Goal: Task Accomplishment & Management: Manage account settings

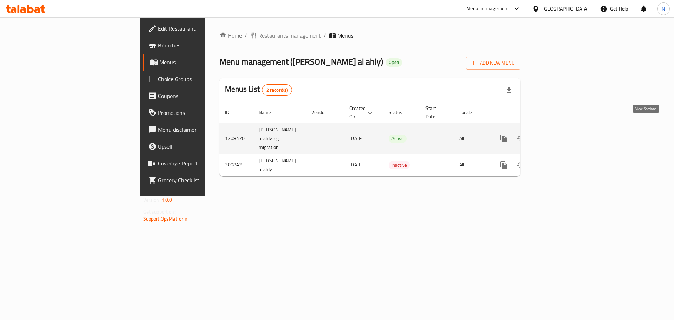
click at [559, 134] on icon "enhanced table" at bounding box center [554, 138] width 8 height 8
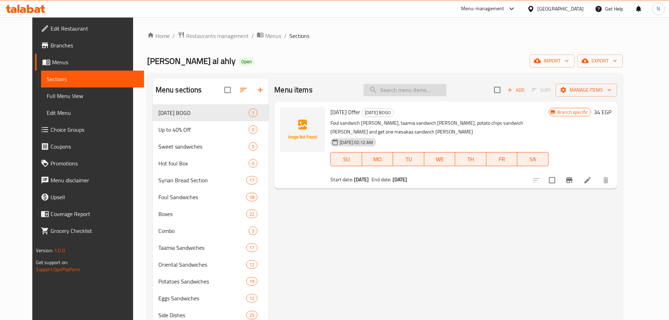
click at [412, 89] on input "search" at bounding box center [404, 90] width 83 height 12
paste input "Potato Pane Sandwich"
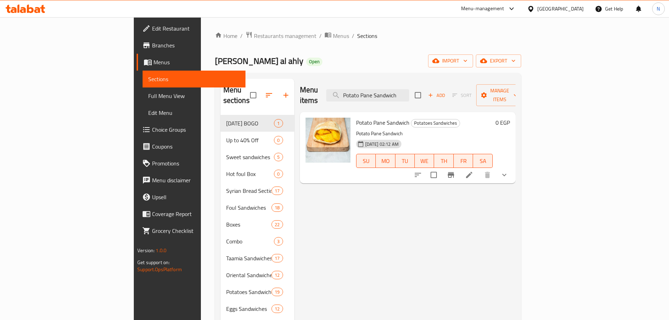
type input "Potato Pane Sandwich"
click at [473, 171] on icon at bounding box center [469, 175] width 8 height 8
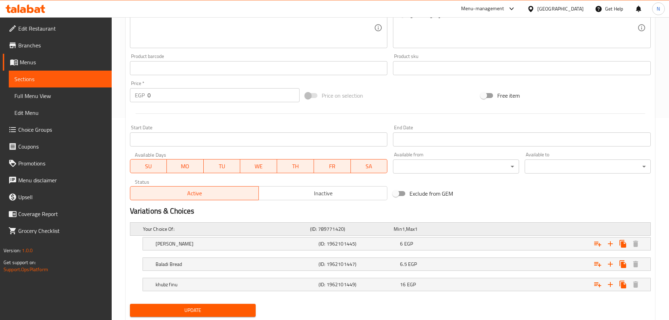
scroll to position [223, 0]
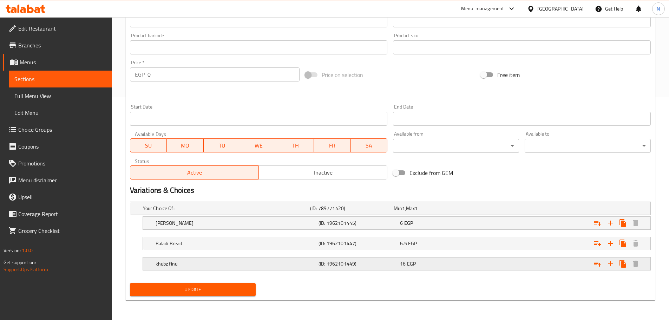
click at [250, 264] on h5 "khubz finu" at bounding box center [236, 263] width 160 height 7
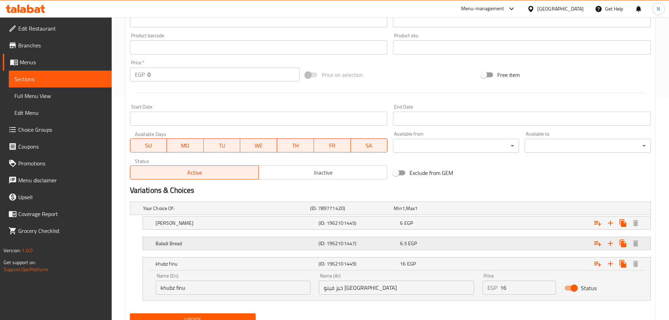
click at [250, 245] on h5 "Baladi Bread" at bounding box center [236, 243] width 160 height 7
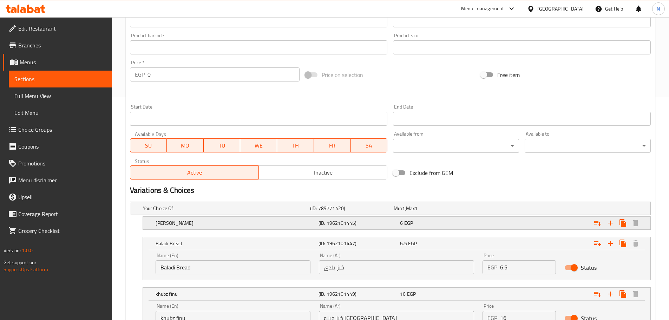
click at [257, 226] on h5 "[PERSON_NAME]" at bounding box center [236, 223] width 160 height 7
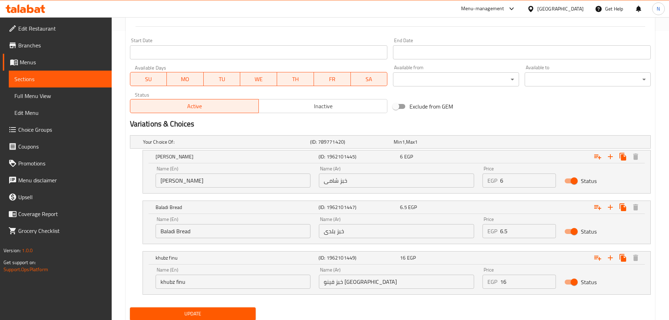
scroll to position [313, 0]
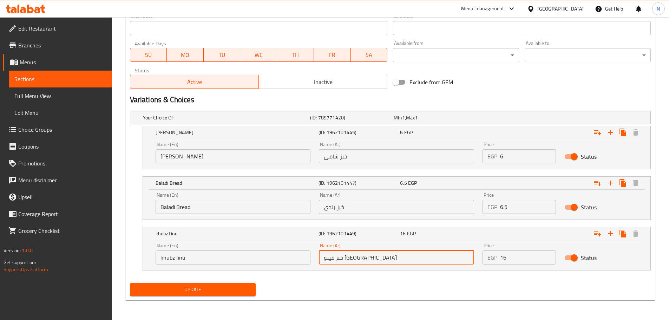
click at [353, 260] on input "خبز فينو [GEOGRAPHIC_DATA]" at bounding box center [396, 257] width 155 height 14
click at [279, 257] on input "khubz finu" at bounding box center [233, 257] width 155 height 14
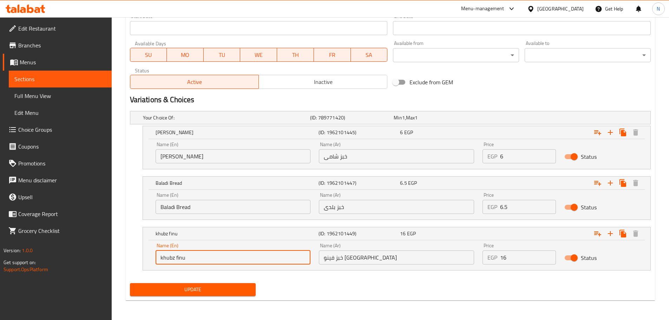
click at [279, 257] on input "khubz finu" at bounding box center [233, 257] width 155 height 14
paste input "French Viennese bread"
click at [185, 256] on input "French Viennese bread" at bounding box center [233, 257] width 155 height 14
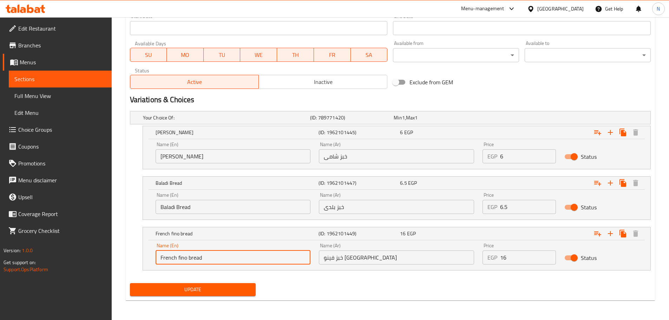
click at [185, 256] on input "French fino bread" at bounding box center [233, 257] width 155 height 14
type input "French Fino Bread"
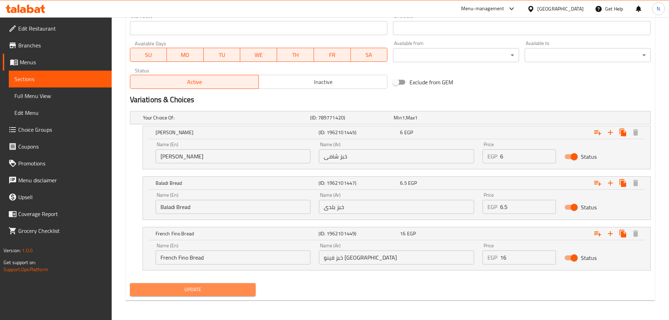
click at [232, 293] on span "Update" at bounding box center [193, 289] width 115 height 9
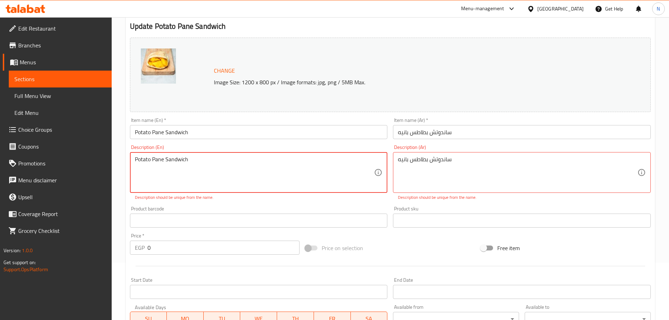
click at [246, 170] on textarea "Potato Pane Sandwich" at bounding box center [255, 172] width 240 height 33
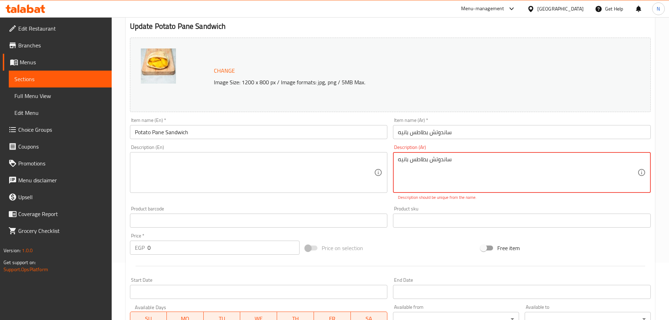
click at [465, 186] on textarea "ساندوتش بطاطس بانيه" at bounding box center [518, 172] width 240 height 33
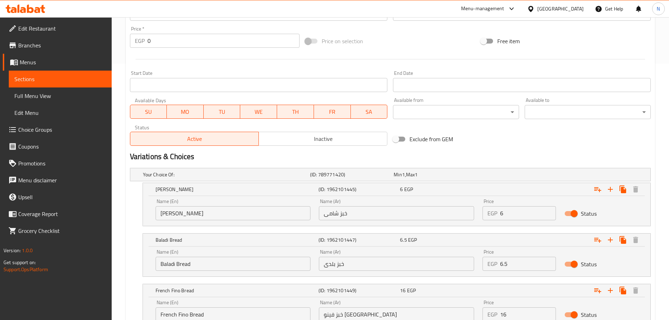
scroll to position [313, 0]
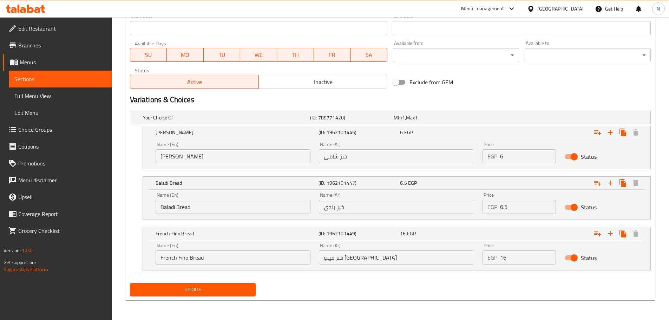
click at [219, 289] on span "Update" at bounding box center [193, 289] width 115 height 9
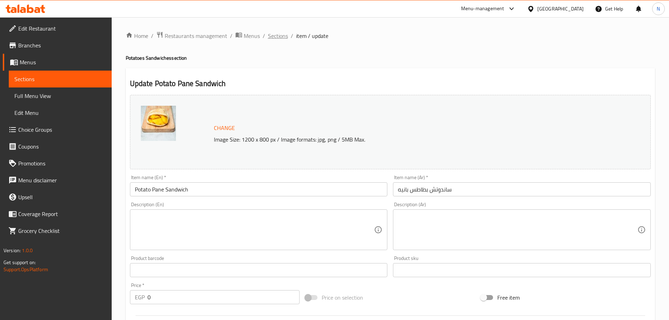
click at [282, 33] on span "Sections" at bounding box center [278, 36] width 20 height 8
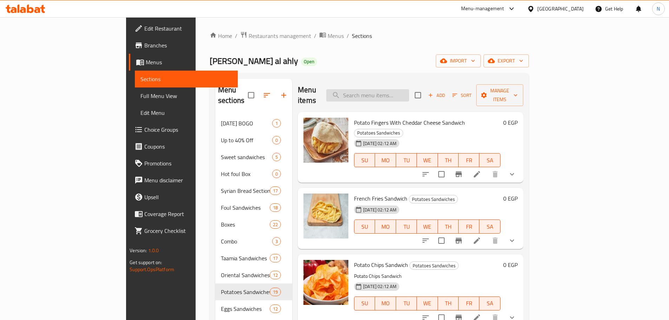
click at [391, 91] on input "search" at bounding box center [367, 95] width 83 height 12
paste input "French Fries With Roumi Cheese Sandwich"
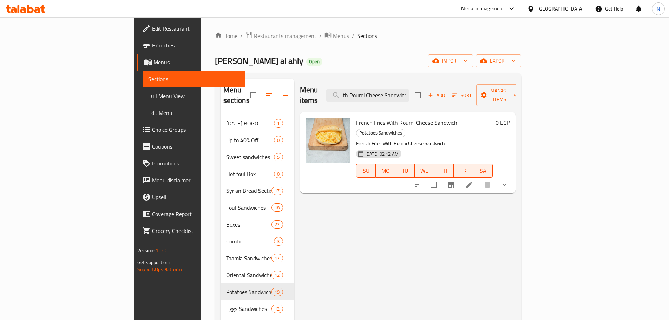
type input "French Fries With Roumi Cheese Sandwich"
click at [479, 178] on li at bounding box center [469, 184] width 20 height 13
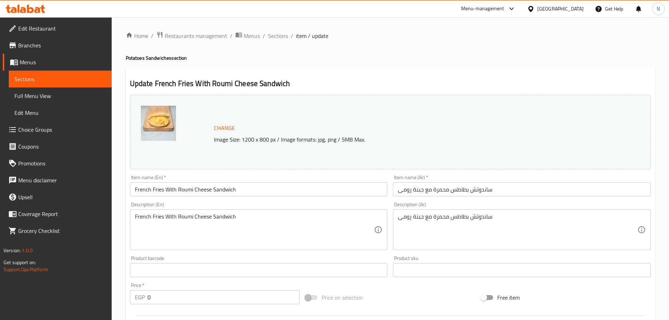
scroll to position [223, 0]
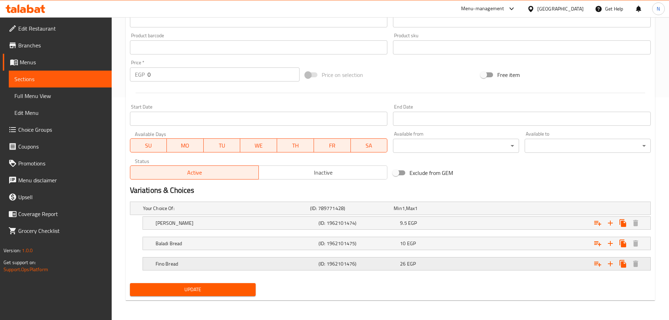
click at [288, 264] on h5 "Fino Bread" at bounding box center [236, 263] width 160 height 7
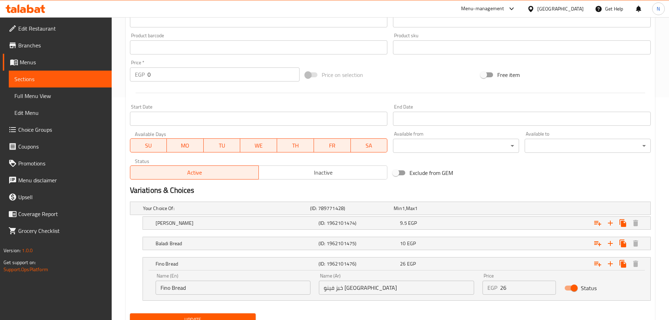
scroll to position [253, 0]
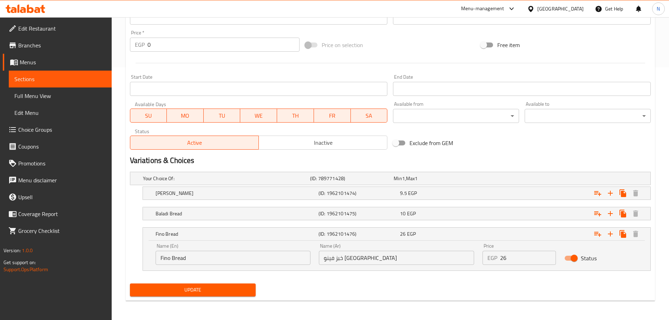
click at [158, 257] on input "Fino Bread" at bounding box center [233, 258] width 155 height 14
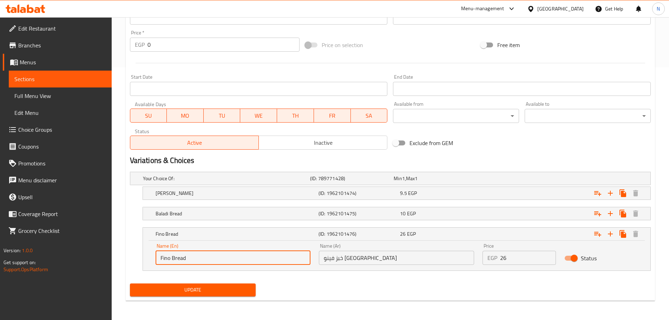
paste input "French"
type input "French Fino Bread"
click at [188, 286] on span "Update" at bounding box center [193, 290] width 115 height 9
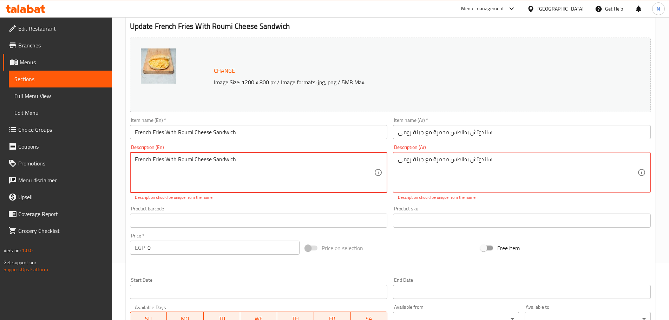
click at [260, 168] on textarea "French Fries With Roumi Cheese Sandwich" at bounding box center [255, 172] width 240 height 33
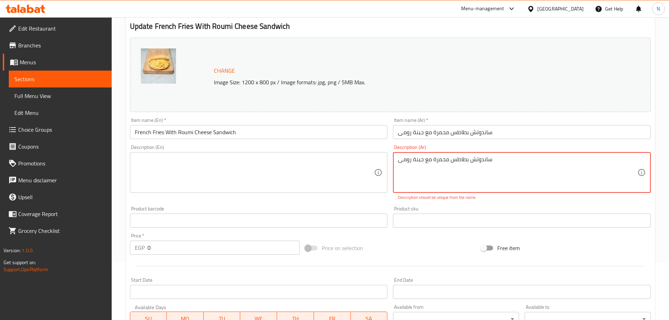
click at [437, 162] on textarea "ساندوتش بطاطس محمرة مع جبنة رومى" at bounding box center [518, 172] width 240 height 33
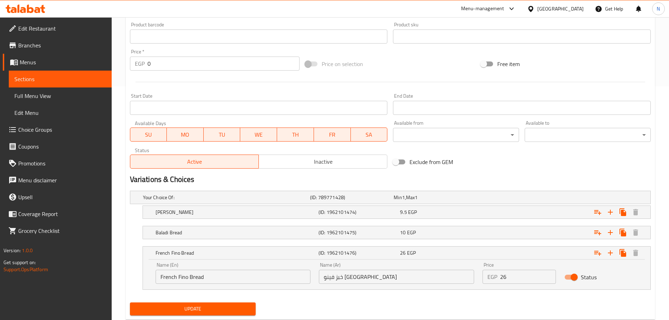
scroll to position [253, 0]
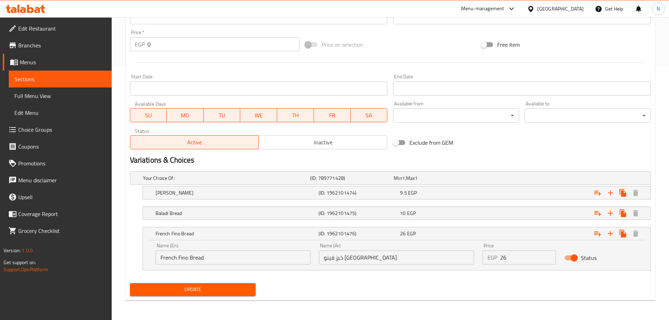
click at [233, 287] on span "Update" at bounding box center [193, 289] width 115 height 9
